Goal: Task Accomplishment & Management: Use online tool/utility

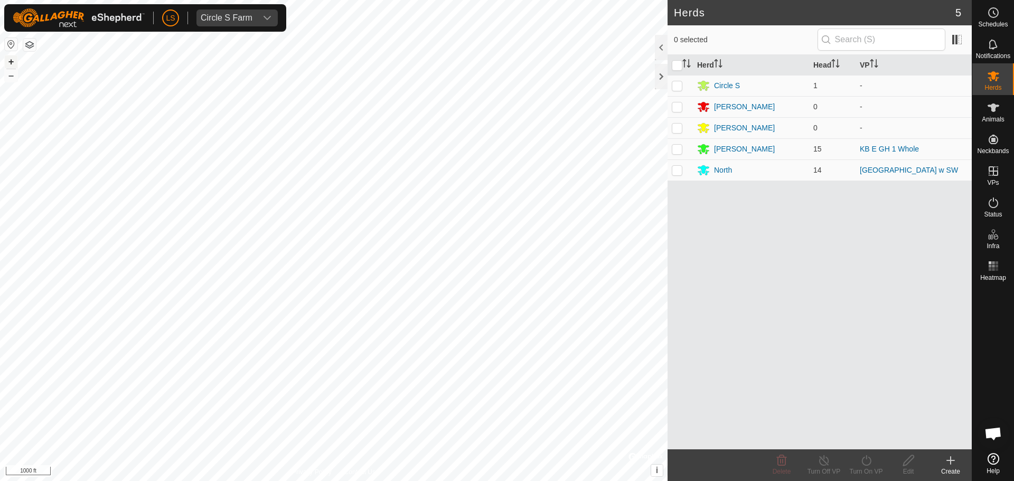
click at [7, 60] on button "+" at bounding box center [11, 61] width 13 height 13
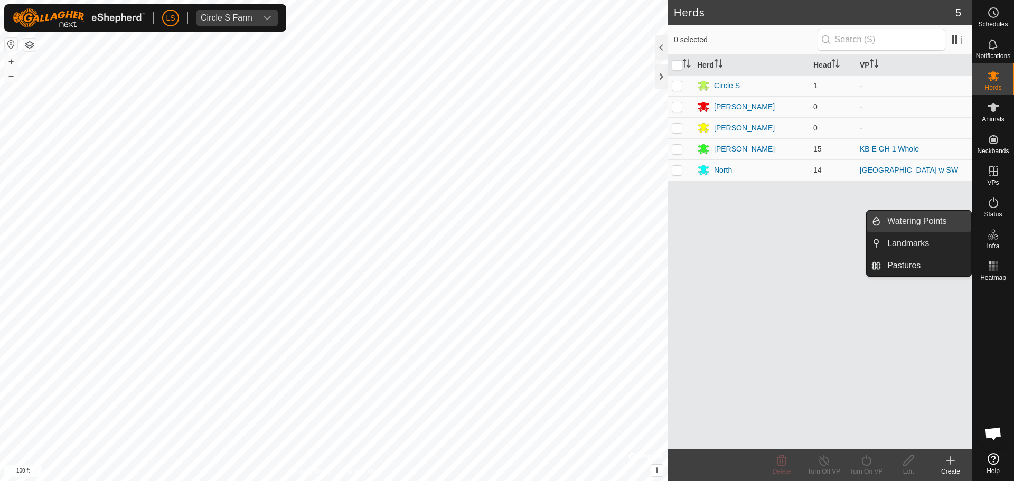
click at [933, 228] on link "Watering Points" at bounding box center [926, 221] width 90 height 21
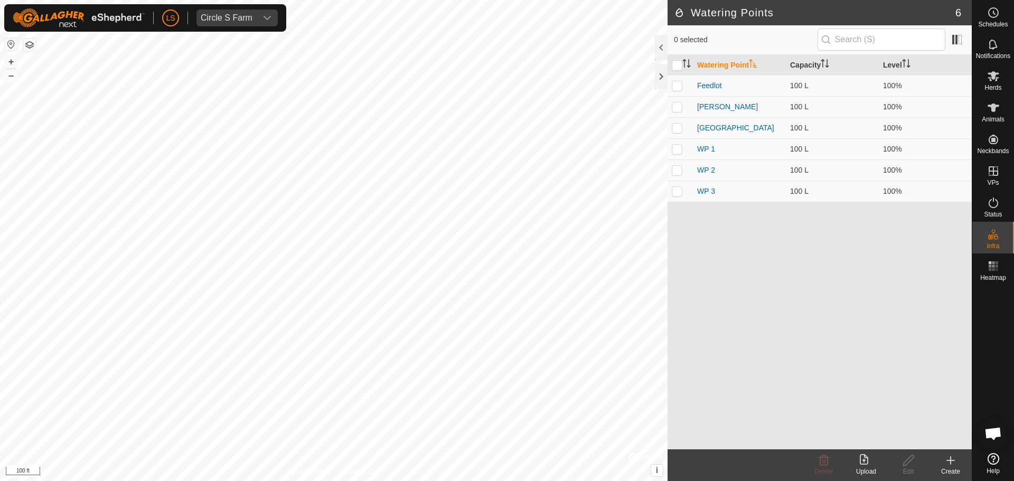
click at [947, 465] on icon at bounding box center [950, 460] width 13 height 13
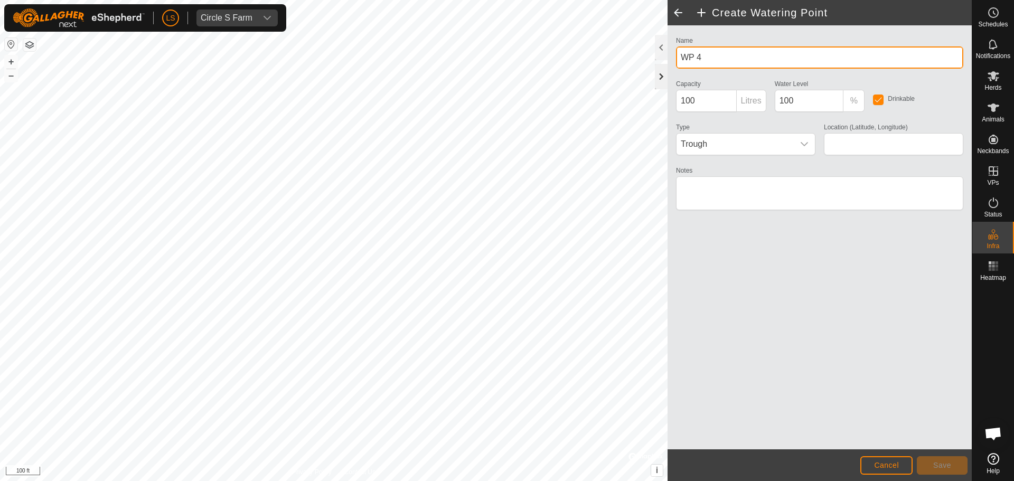
drag, startPoint x: 707, startPoint y: 64, endPoint x: 662, endPoint y: 66, distance: 45.5
click at [667, 66] on div "Create Watering Point Name WP 4 Capacity 100 Litres Water Level 100 % Drinkable…" at bounding box center [819, 240] width 304 height 481
type input "300 gal stock"
click at [747, 97] on p-inputgroup-addon "Litres" at bounding box center [752, 101] width 30 height 22
click at [789, 154] on span "Trough" at bounding box center [734, 144] width 117 height 21
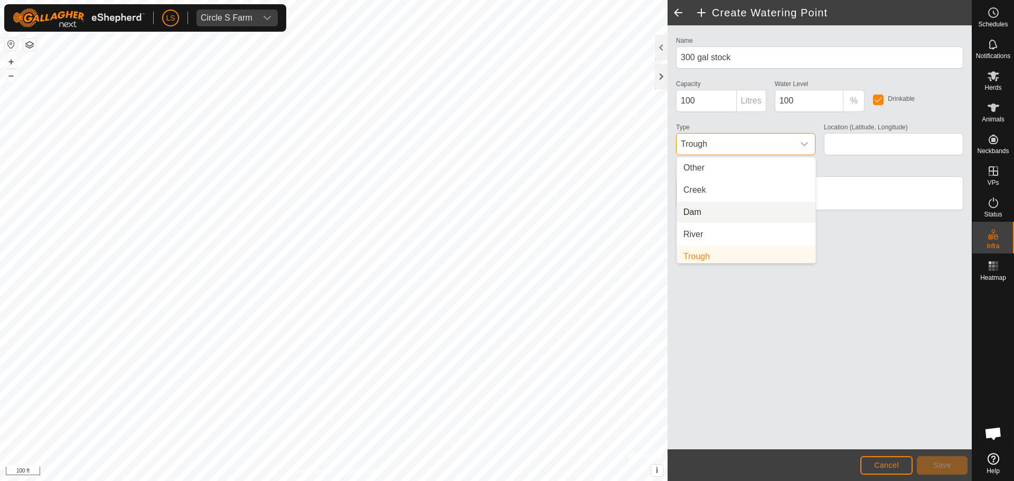
scroll to position [26, 0]
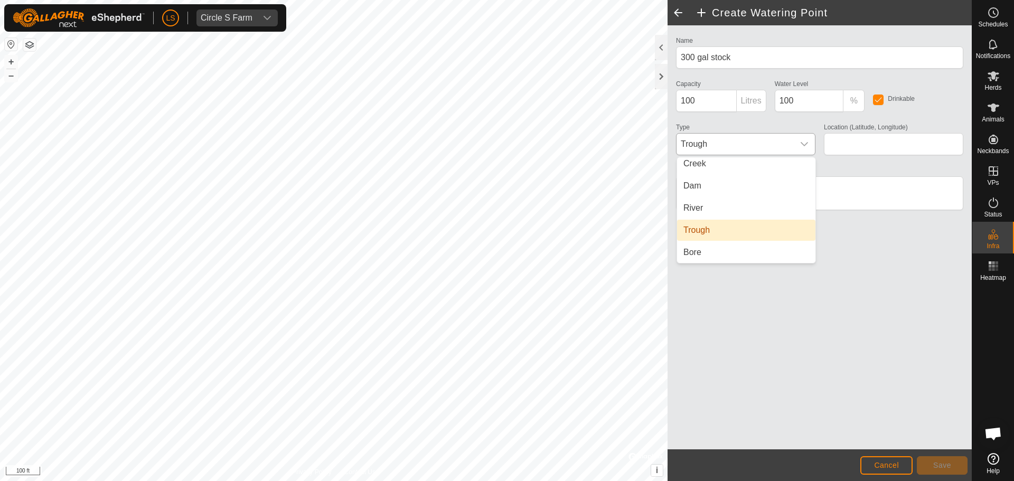
click at [757, 236] on li "Trough" at bounding box center [746, 230] width 138 height 21
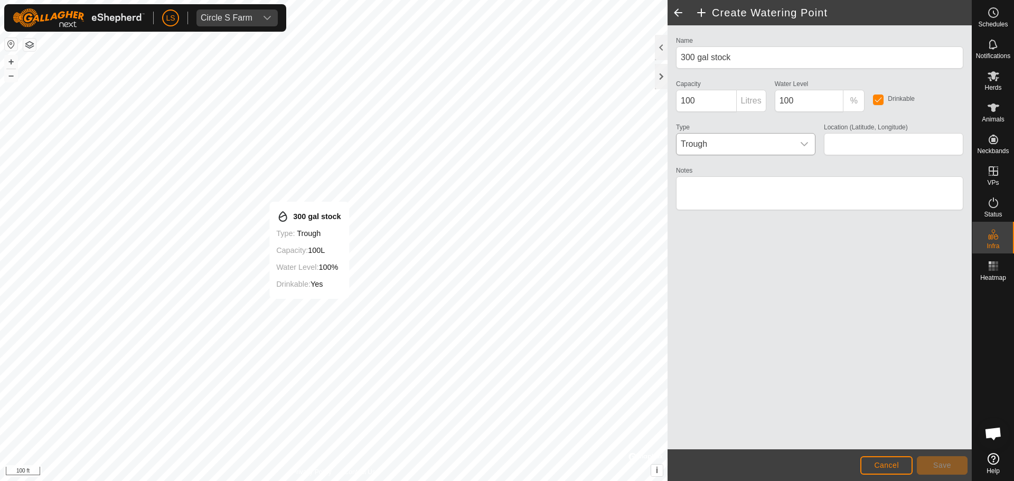
type input "41.132115, -90.458096"
click at [939, 466] on span "Save" at bounding box center [942, 465] width 18 height 8
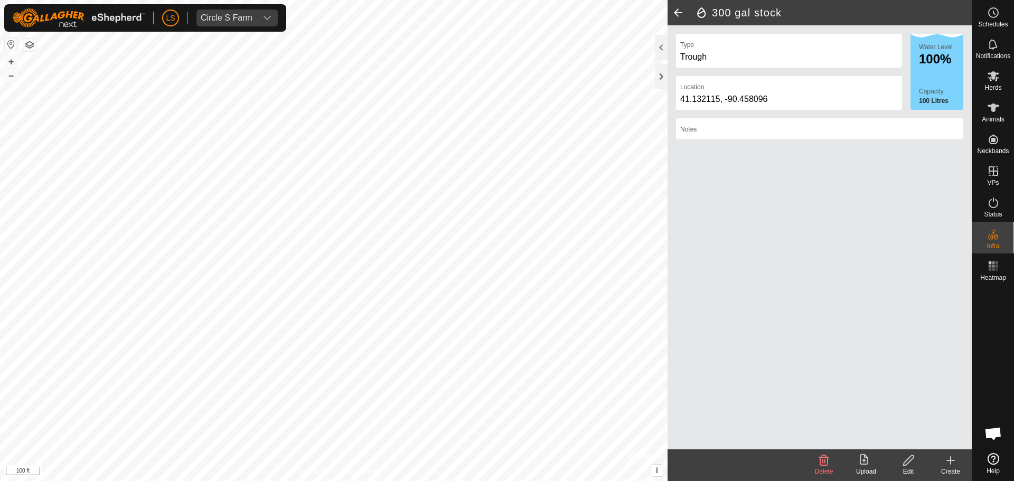
click at [677, 13] on span at bounding box center [677, 12] width 21 height 25
